Goal: Task Accomplishment & Management: Use online tool/utility

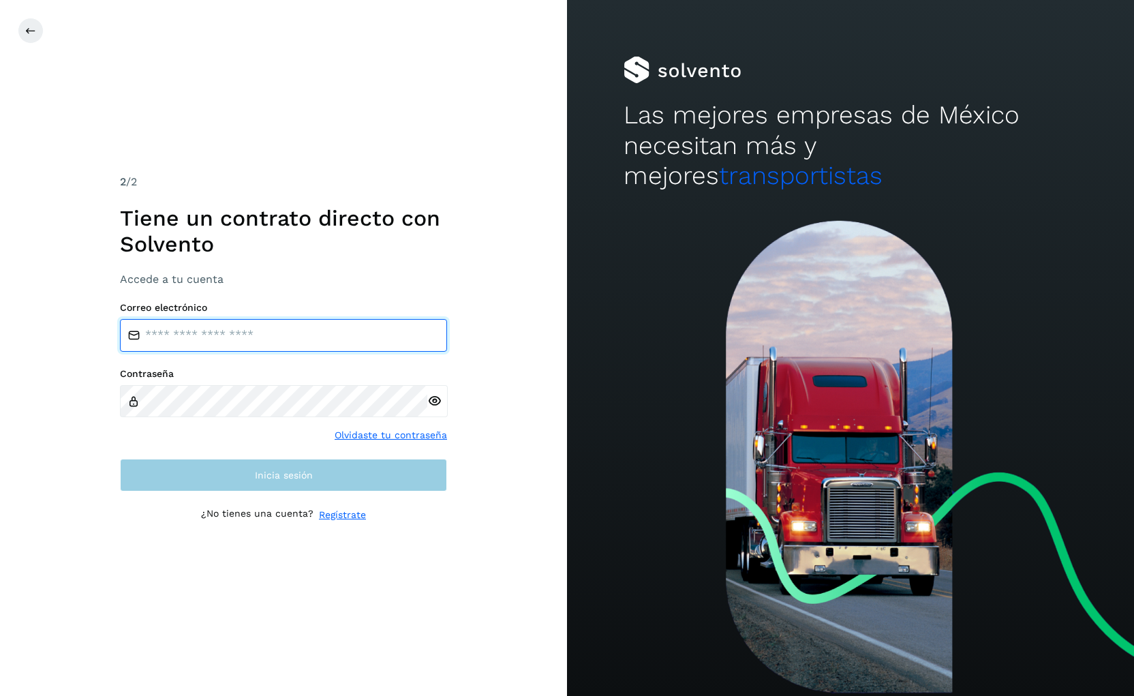
type input "**********"
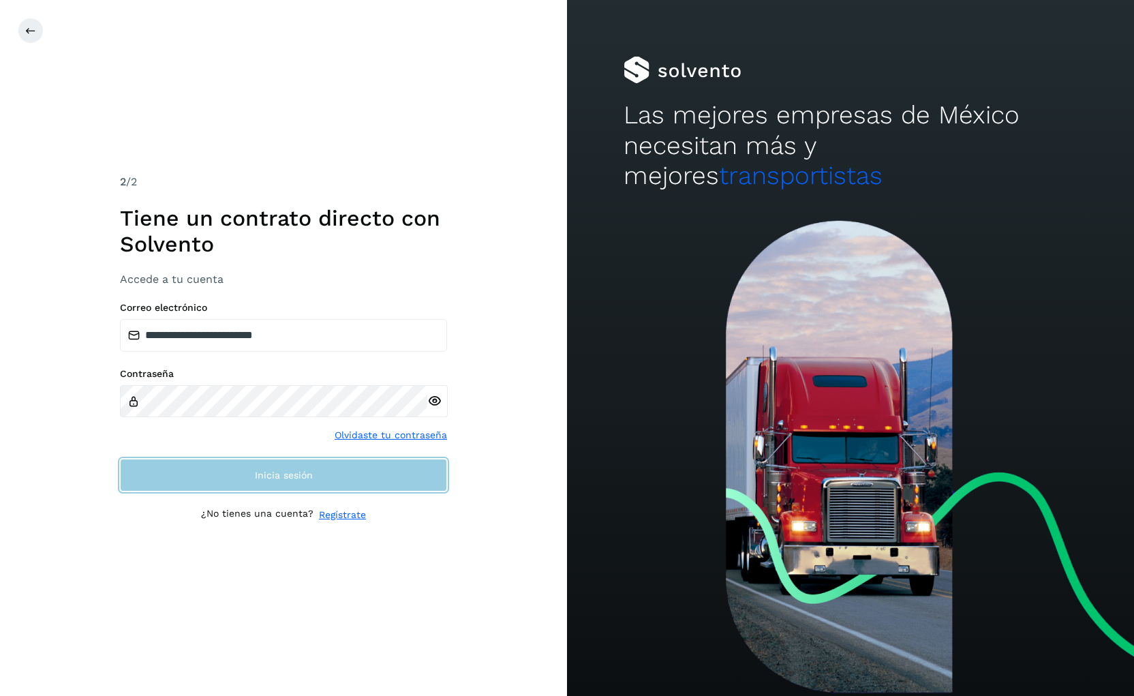
click at [307, 477] on span "Inicia sesión" at bounding box center [284, 475] width 58 height 10
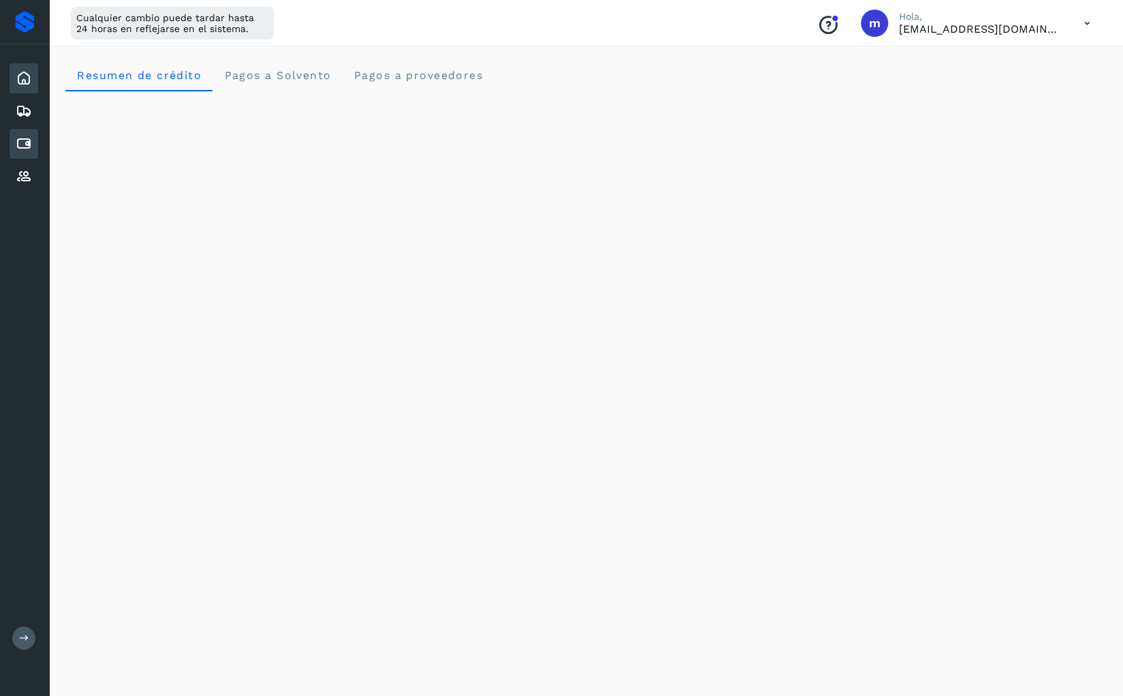
click at [18, 144] on icon at bounding box center [24, 144] width 16 height 16
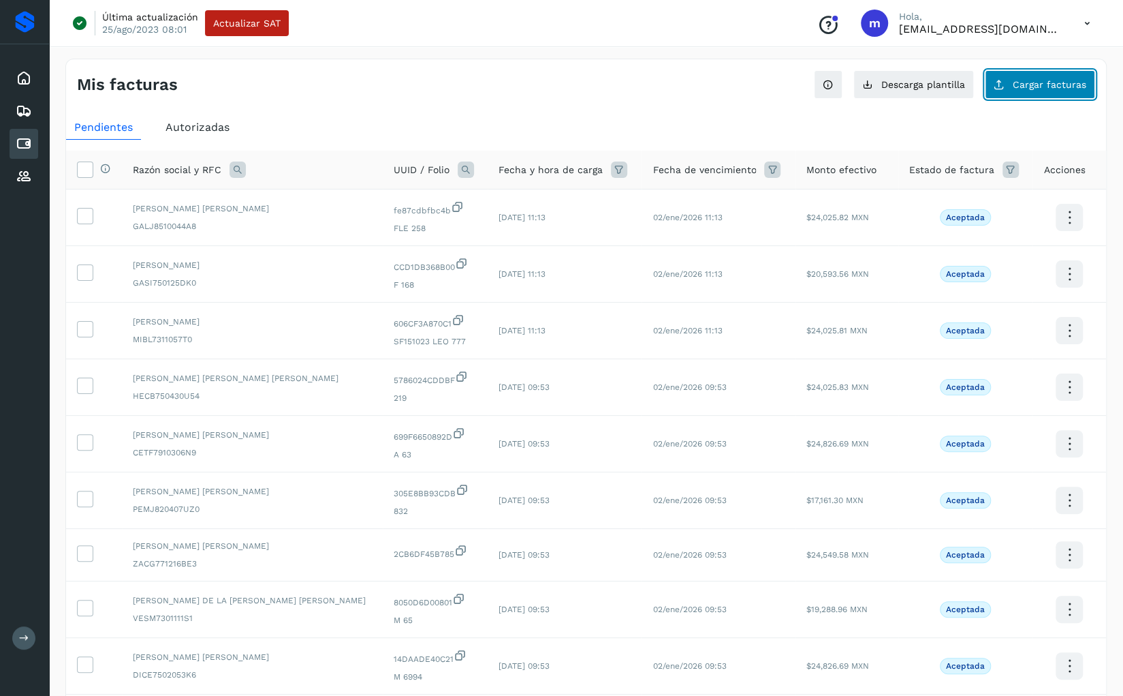
click at [1026, 88] on span "Cargar facturas" at bounding box center [1050, 85] width 74 height 10
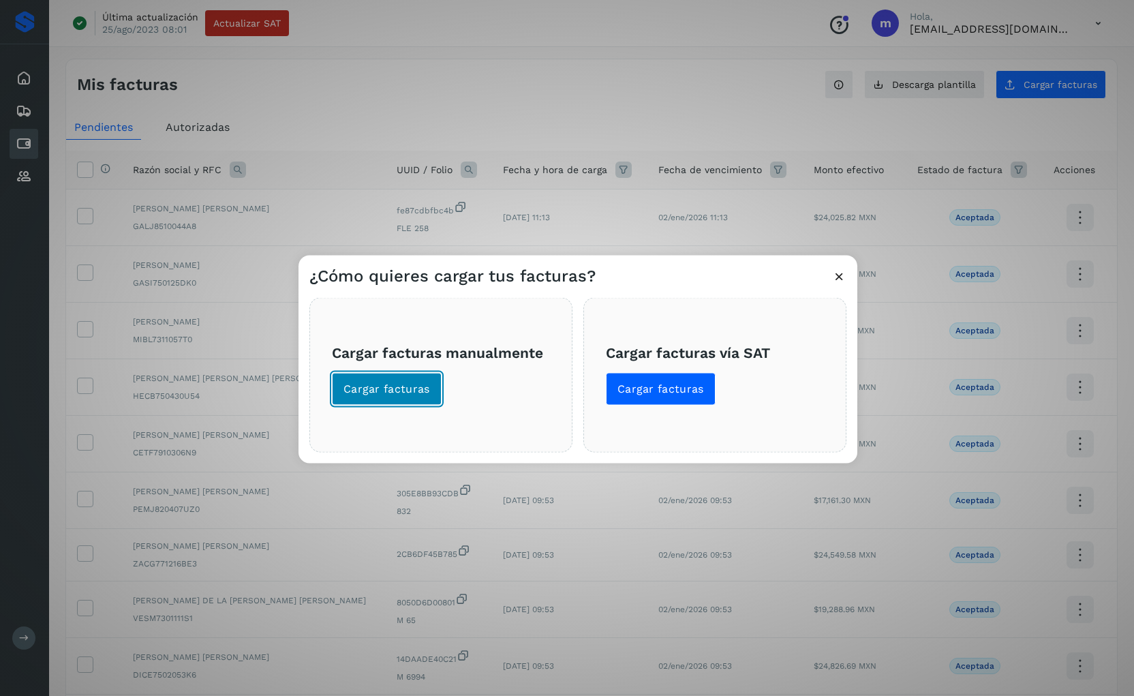
click at [384, 392] on span "Cargar facturas" at bounding box center [386, 388] width 87 height 15
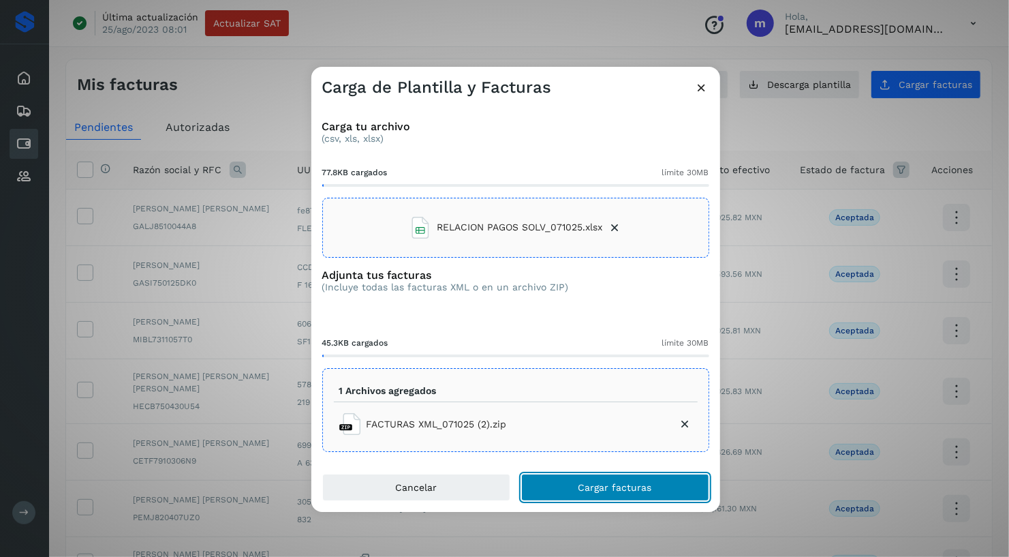
click at [606, 482] on span "Cargar facturas" at bounding box center [615, 487] width 74 height 10
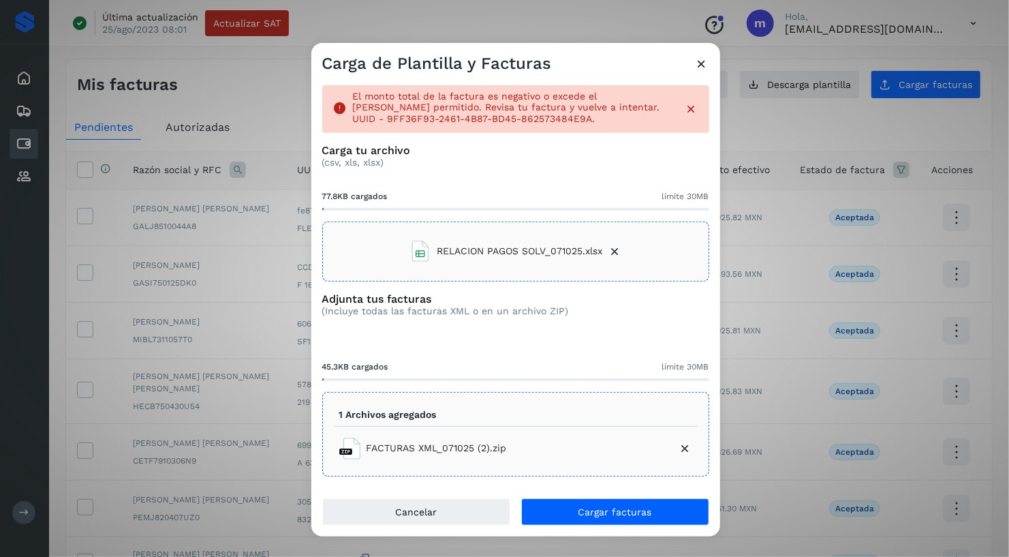
click at [670, 162] on p "(csv, xls, xlsx)" at bounding box center [515, 163] width 387 height 12
click at [616, 249] on icon at bounding box center [615, 252] width 14 height 14
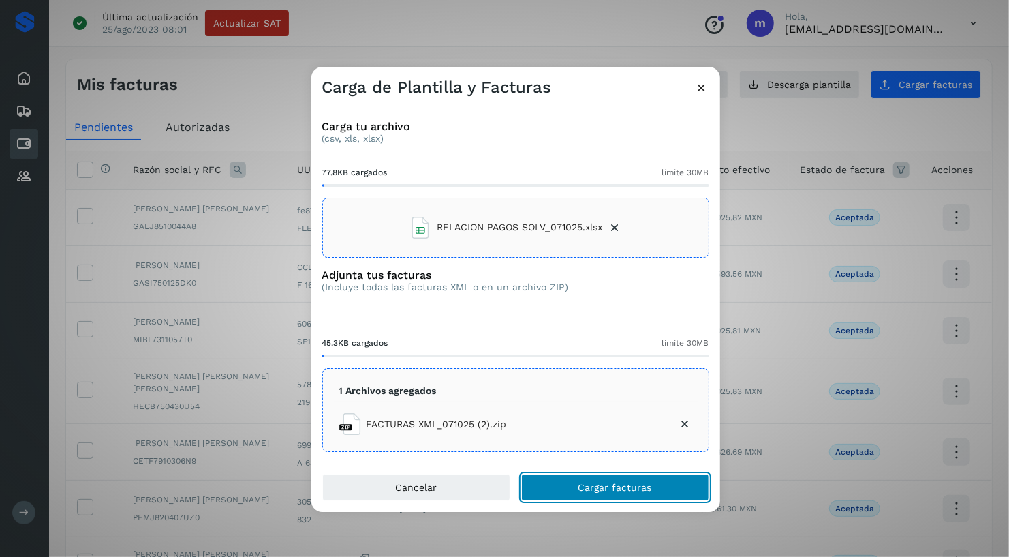
click at [594, 478] on button "Cargar facturas" at bounding box center [615, 486] width 188 height 27
